Goal: Task Accomplishment & Management: Use online tool/utility

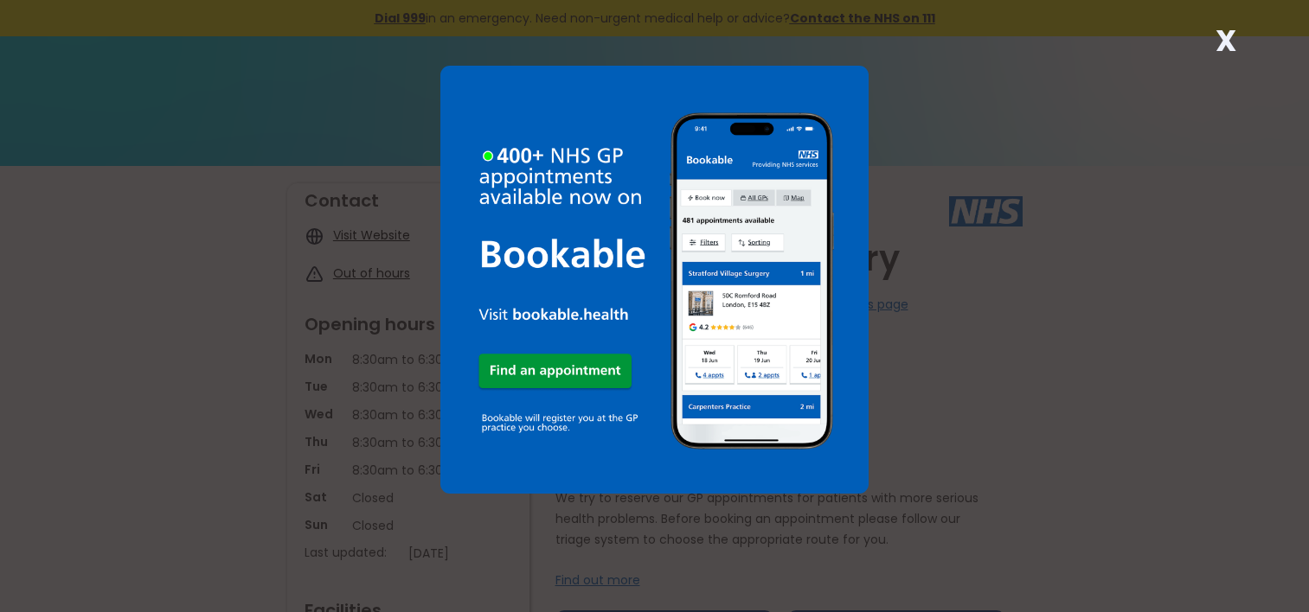
scroll to position [346, 0]
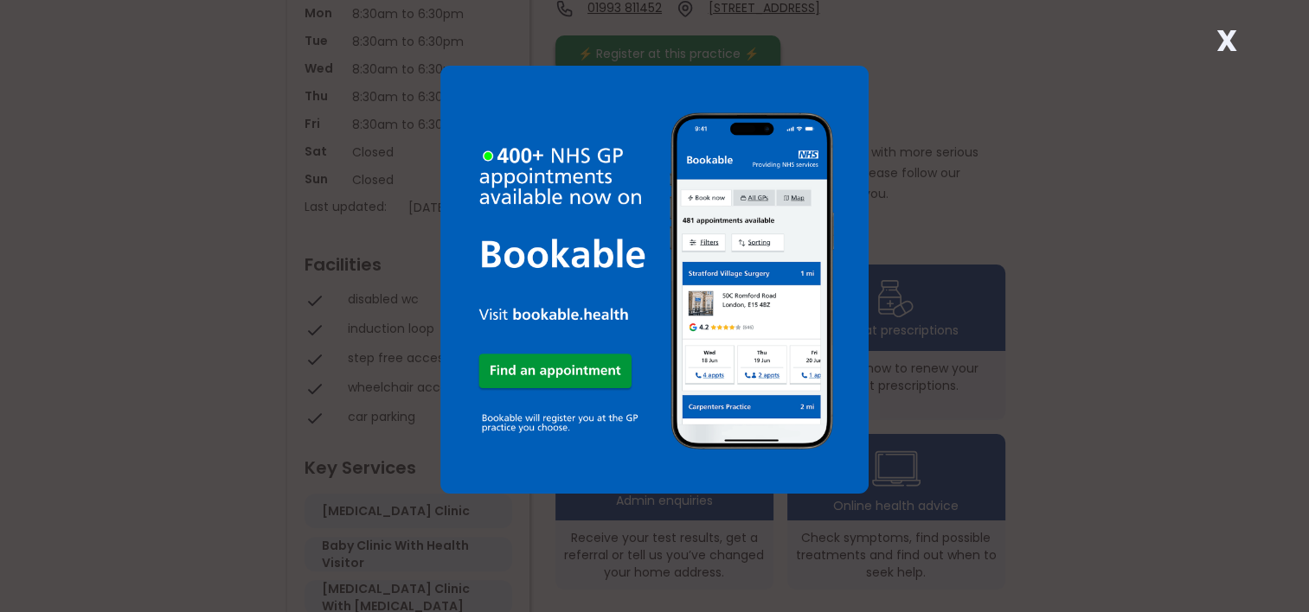
click at [924, 151] on div "X" at bounding box center [654, 306] width 1309 height 612
click at [1221, 48] on strong "X" at bounding box center [1225, 41] width 21 height 42
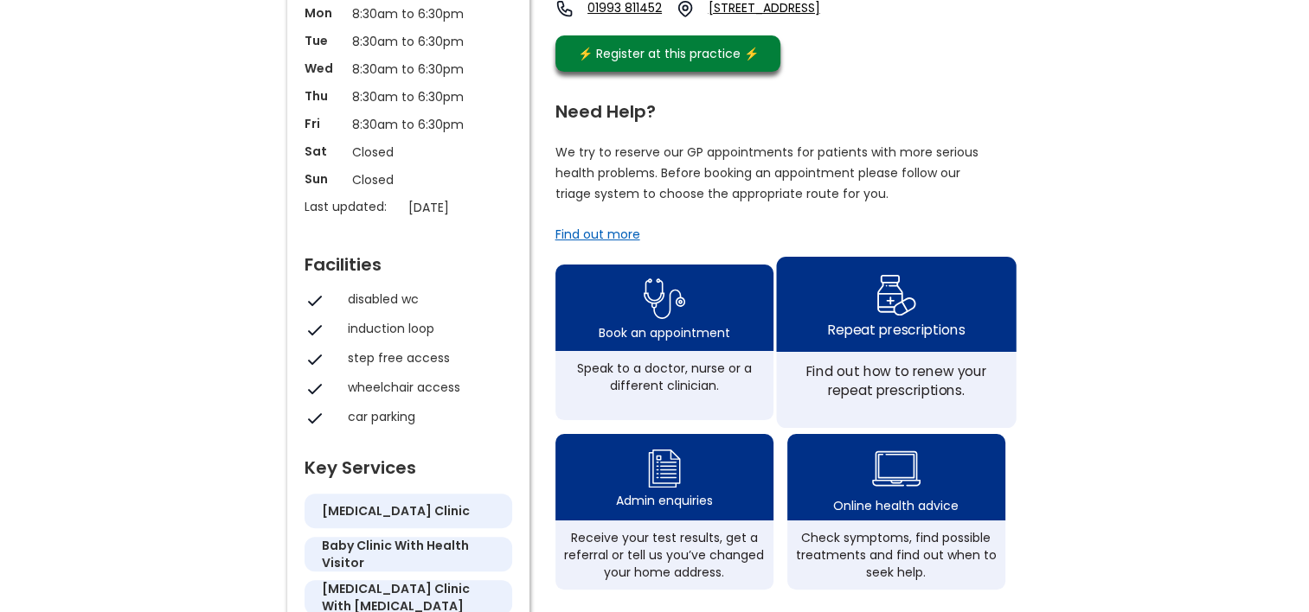
click at [927, 331] on div "Repeat prescriptions" at bounding box center [896, 304] width 240 height 95
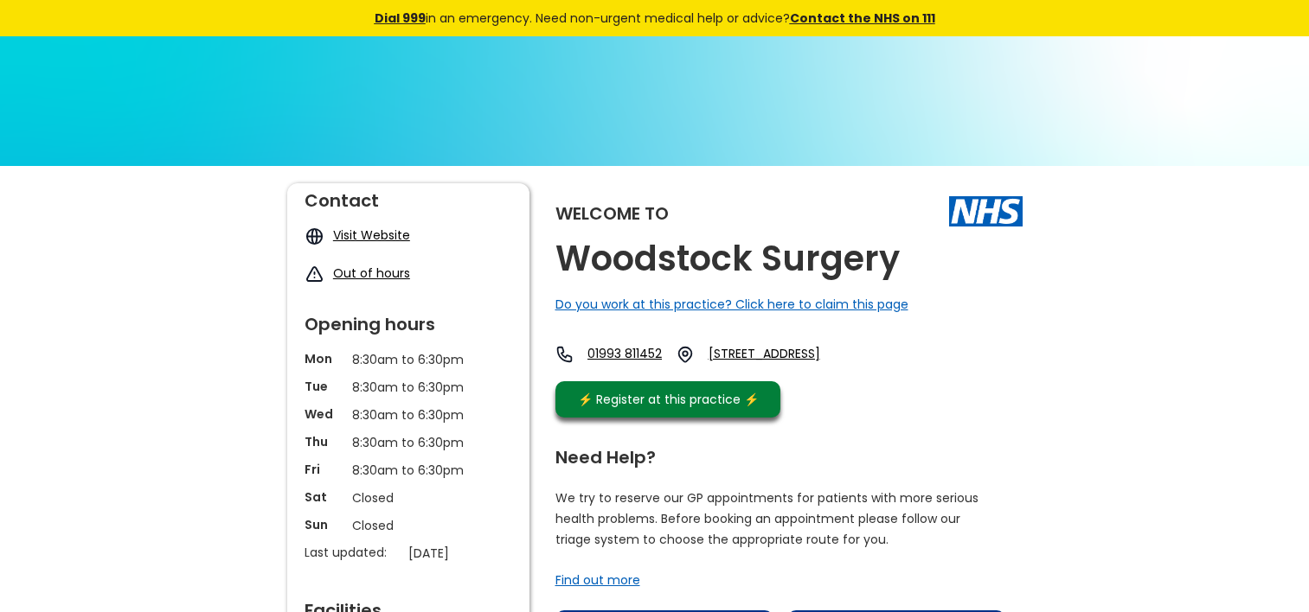
scroll to position [346, 0]
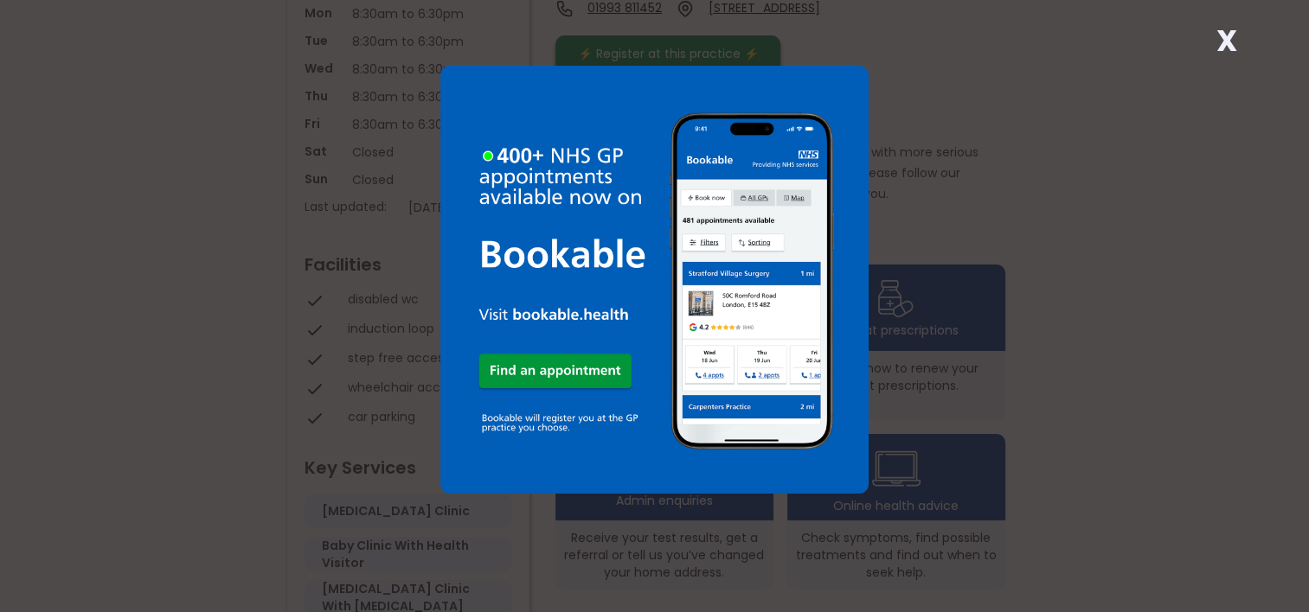
click at [1218, 42] on strong "X" at bounding box center [1225, 41] width 21 height 42
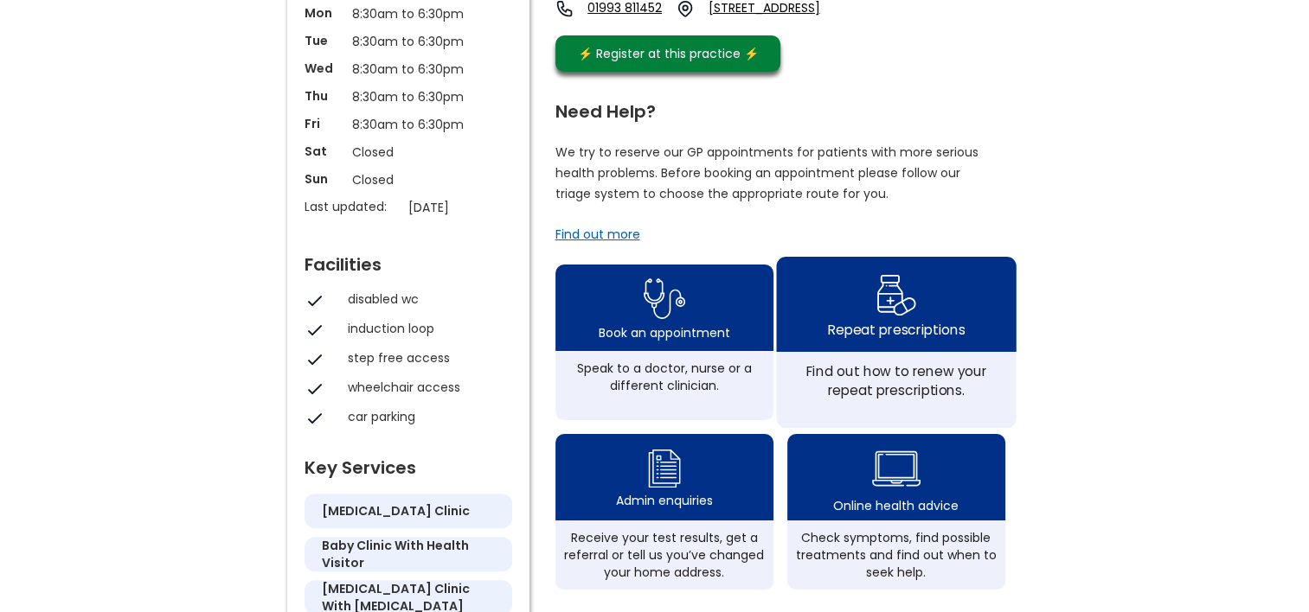
click at [866, 335] on div "Repeat prescriptions" at bounding box center [896, 304] width 240 height 95
